Goal: Information Seeking & Learning: Learn about a topic

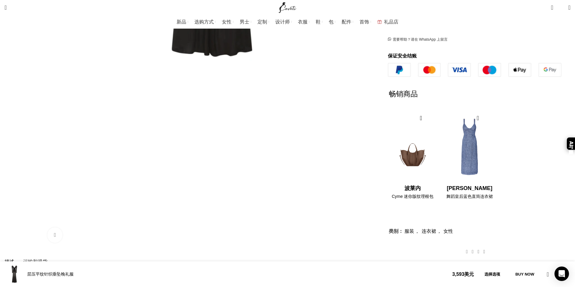
scroll to position [0, 117]
drag, startPoint x: 212, startPoint y: 111, endPoint x: 230, endPoint y: 109, distance: 18.6
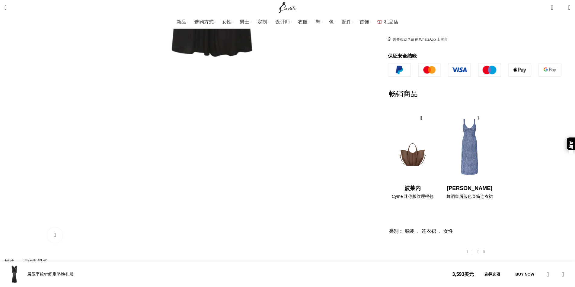
drag, startPoint x: 211, startPoint y: 112, endPoint x: 231, endPoint y: 110, distance: 20.6
copy font "优雅和精致"
